Goal: Contribute content

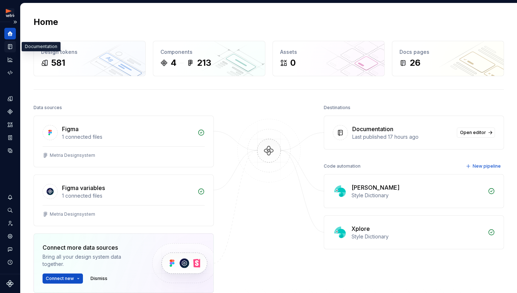
click at [9, 47] on icon "Documentation" at bounding box center [10, 46] width 4 height 5
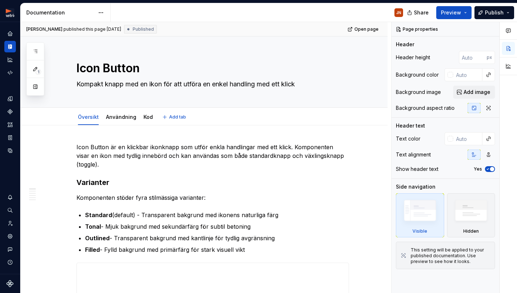
drag, startPoint x: 124, startPoint y: 118, endPoint x: 149, endPoint y: 139, distance: 32.5
click at [124, 118] on link "Användning" at bounding box center [121, 117] width 30 height 6
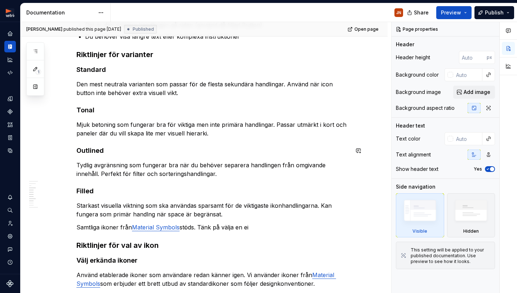
scroll to position [302, 0]
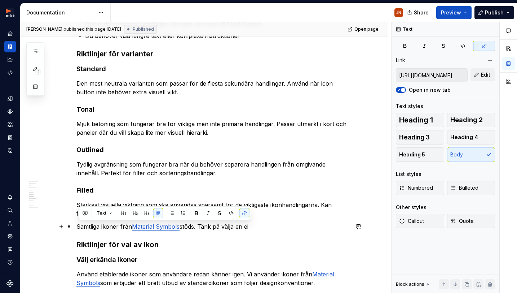
drag, startPoint x: 253, startPoint y: 227, endPoint x: 83, endPoint y: 226, distance: 169.9
click at [79, 227] on p "Samtliga ikoner från Material Symbols stöds. Tänk på välja en ei" at bounding box center [212, 226] width 273 height 9
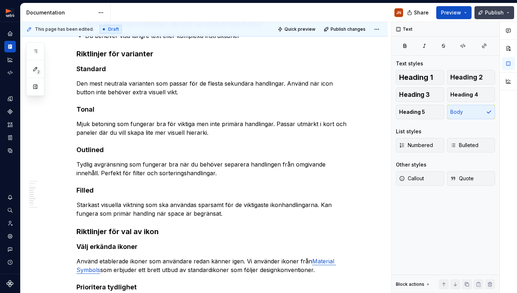
click at [492, 10] on span "Publish" at bounding box center [494, 12] width 19 height 7
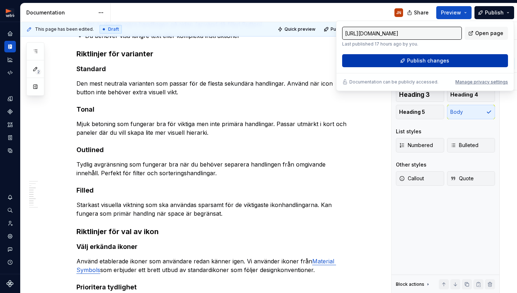
click at [407, 60] on button "Publish changes" at bounding box center [425, 60] width 166 height 13
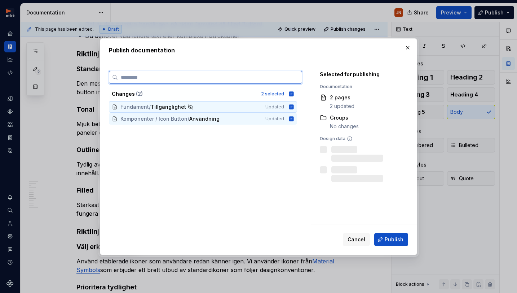
click at [294, 105] on icon at bounding box center [291, 106] width 5 height 5
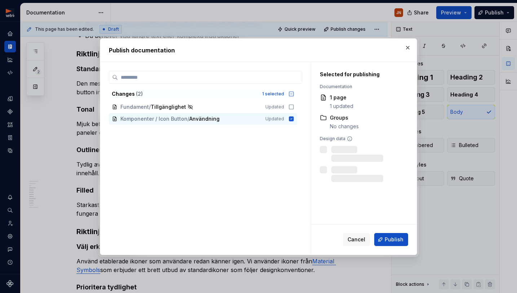
click at [382, 236] on button "Publish" at bounding box center [392, 239] width 34 height 13
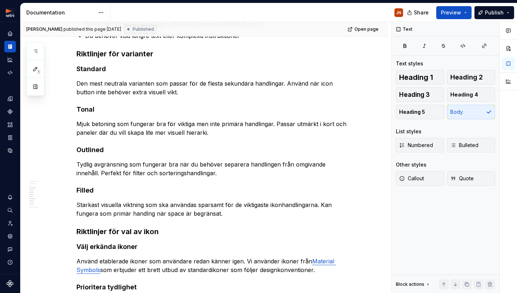
type textarea "*"
